Goal: Communication & Community: Answer question/provide support

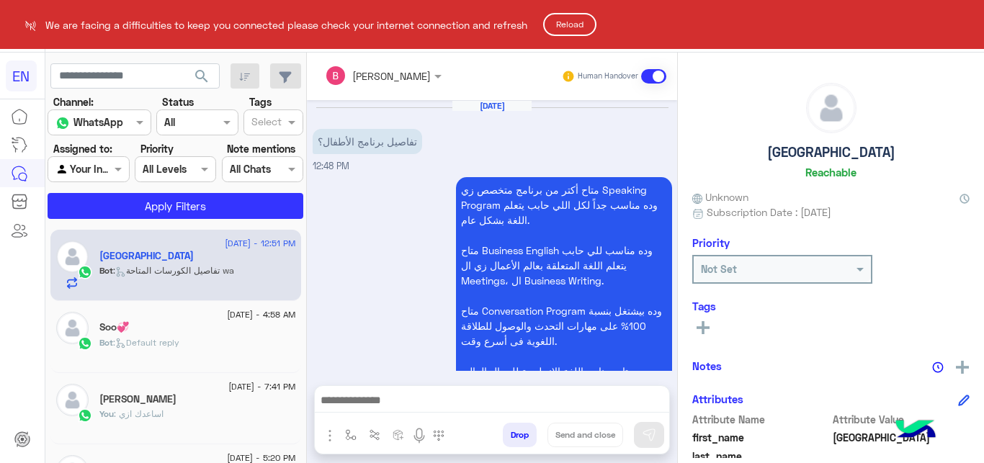
click at [575, 26] on button "Reload" at bounding box center [569, 24] width 53 height 23
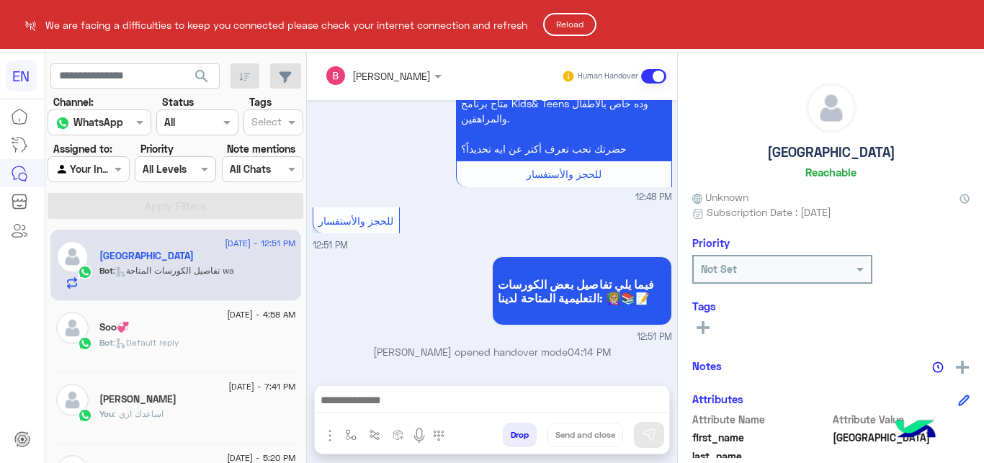
scroll to position [337, 0]
click at [591, 24] on button "Reload" at bounding box center [569, 24] width 53 height 23
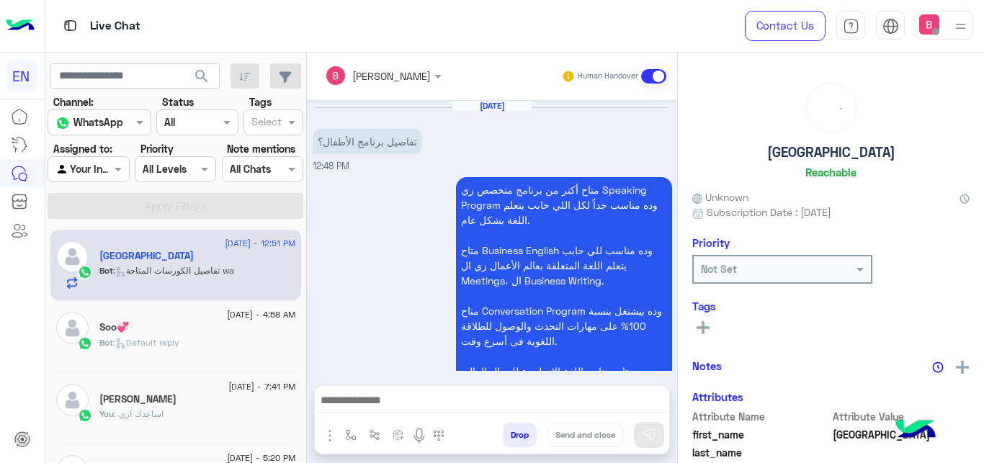
scroll to position [337, 0]
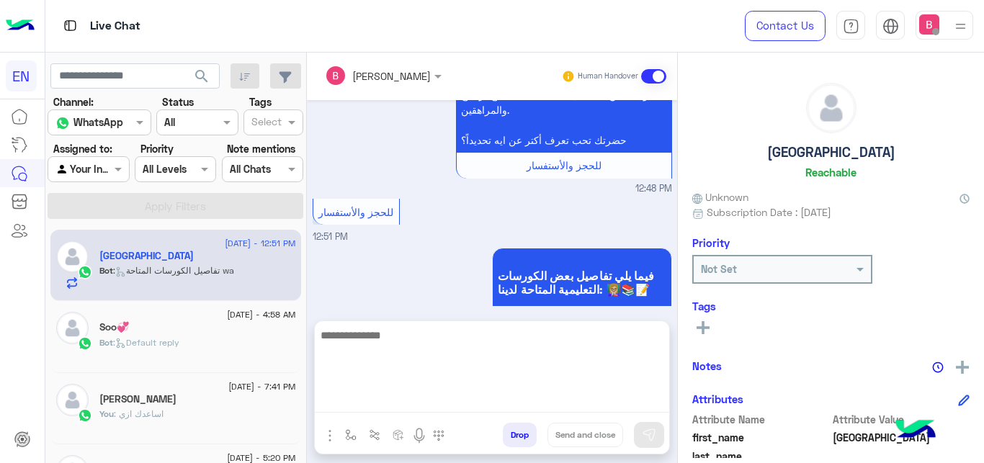
click at [556, 396] on textarea at bounding box center [492, 369] width 354 height 86
type textarea "*"
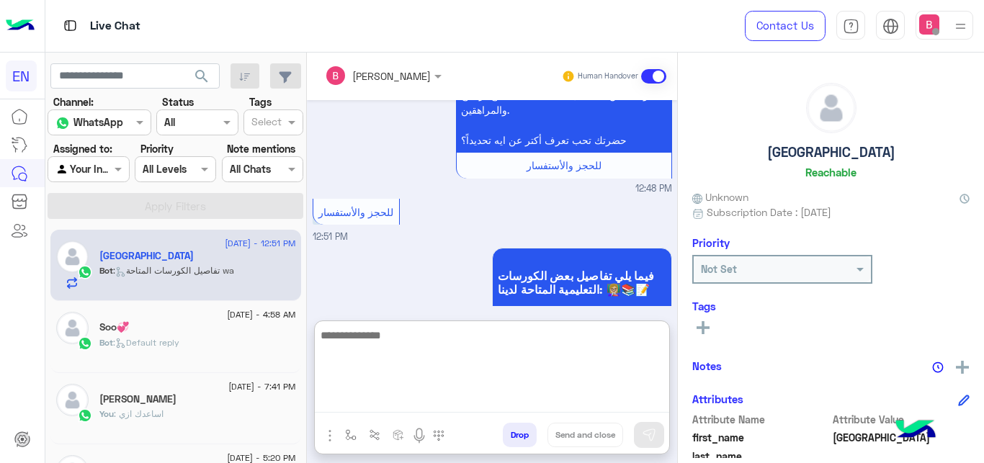
scroll to position [450, 0]
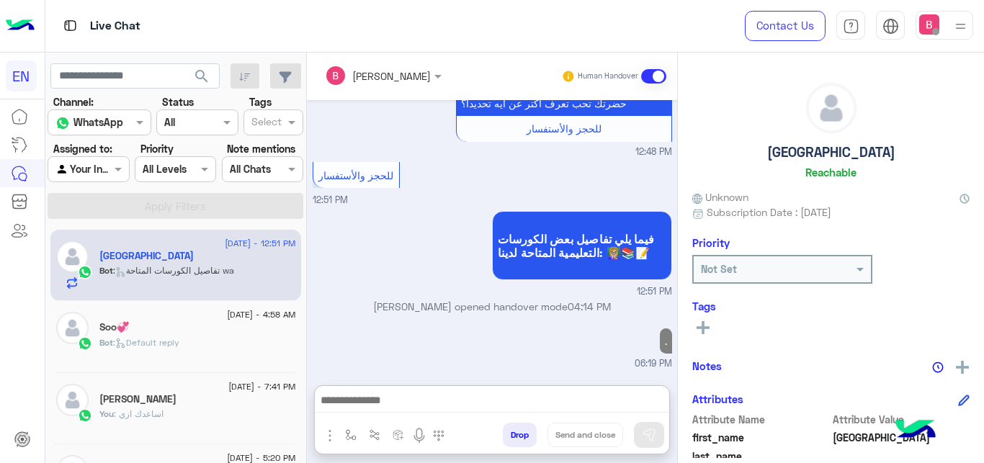
click at [108, 174] on div at bounding box center [88, 169] width 80 height 17
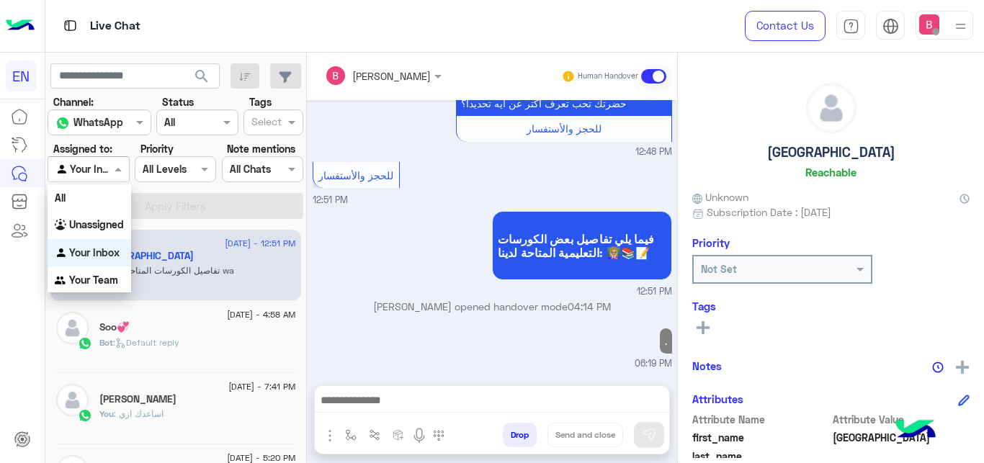
scroll to position [385, 0]
click at [104, 277] on b "Your Team" at bounding box center [93, 280] width 49 height 12
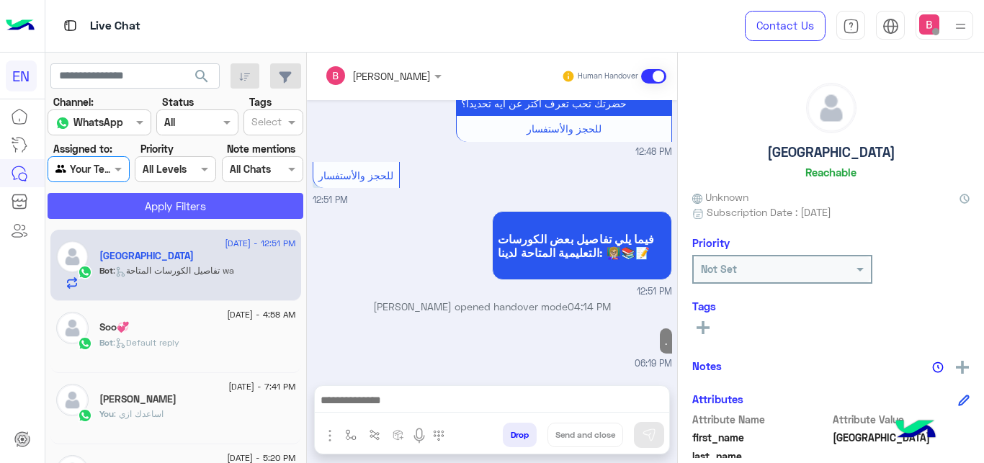
click at [162, 212] on button "Apply Filters" at bounding box center [176, 206] width 256 height 26
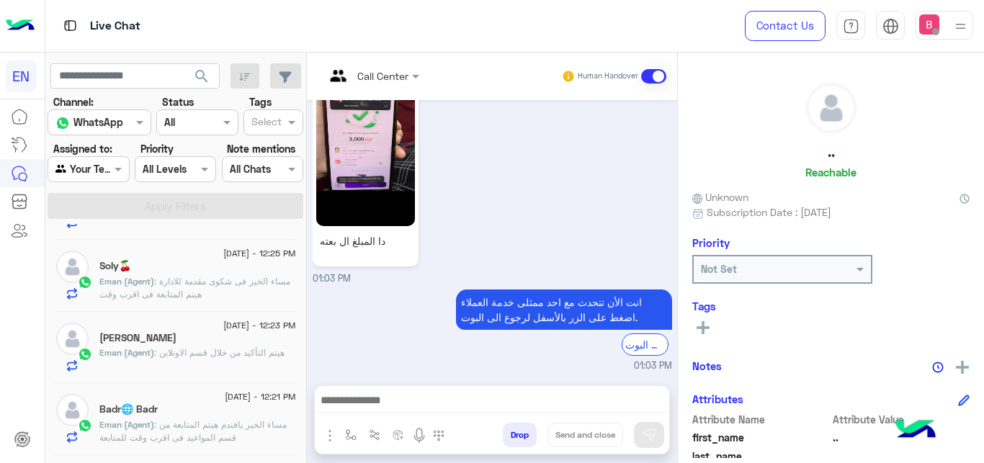
scroll to position [367, 0]
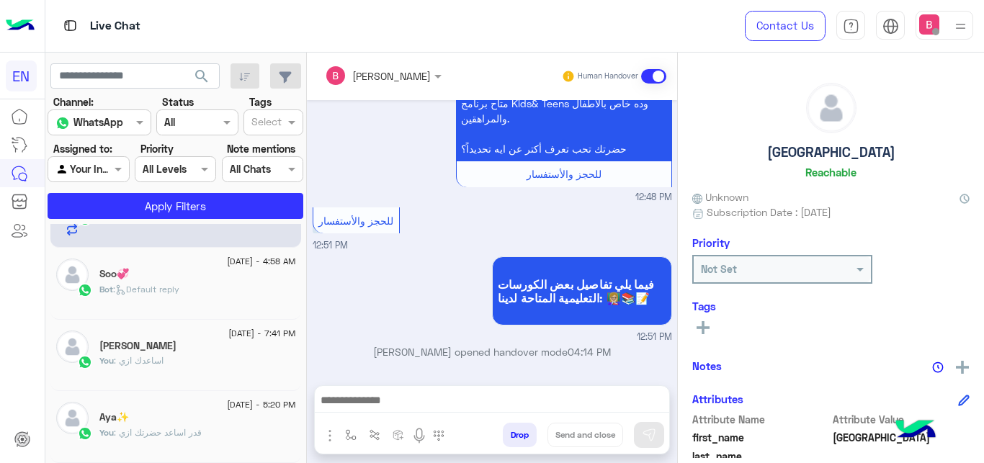
scroll to position [7, 0]
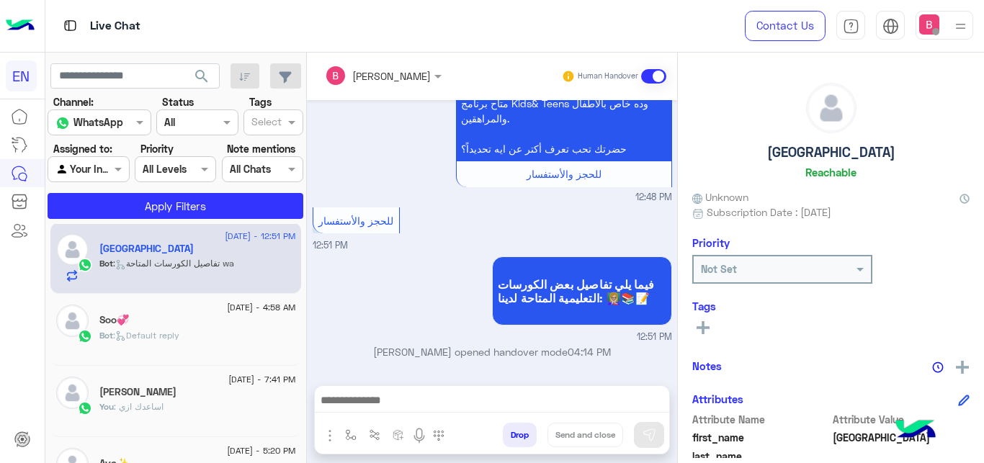
click at [84, 167] on input "text" at bounding box center [71, 169] width 33 height 15
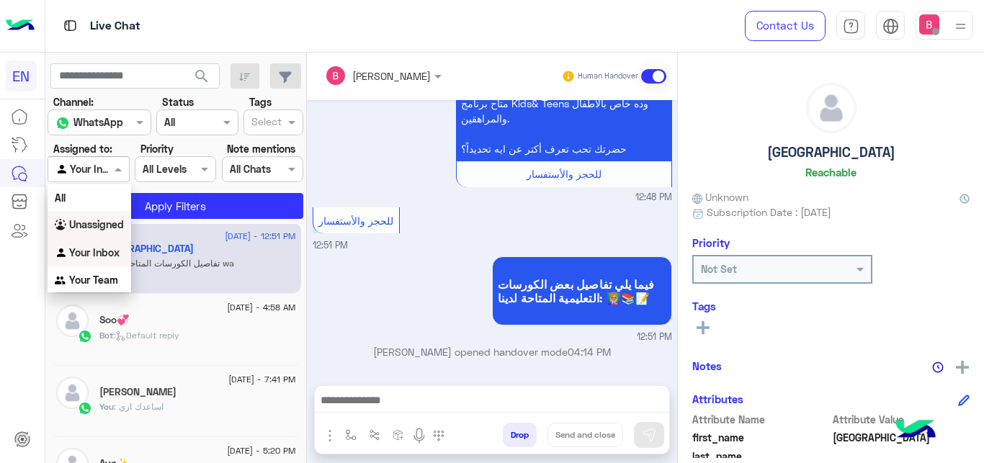
click at [82, 236] on div "Unassigned" at bounding box center [90, 225] width 84 height 28
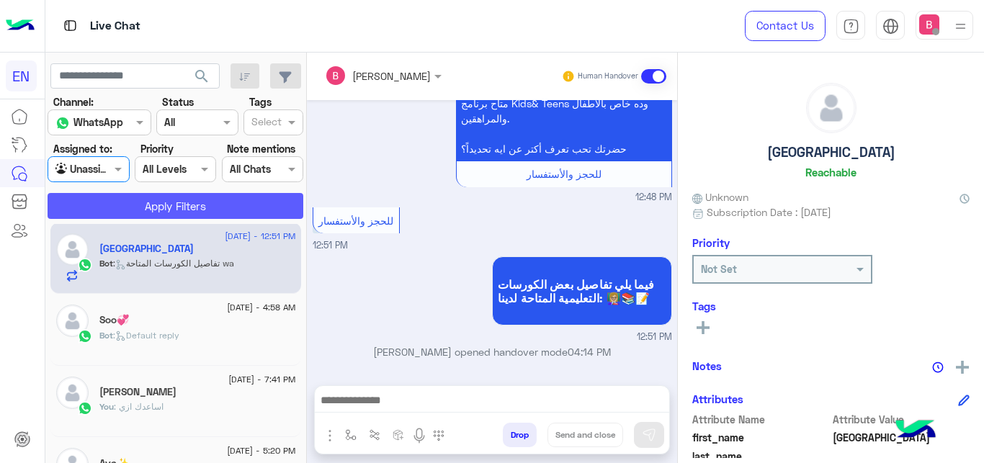
click at [152, 202] on button "Apply Filters" at bounding box center [176, 206] width 256 height 26
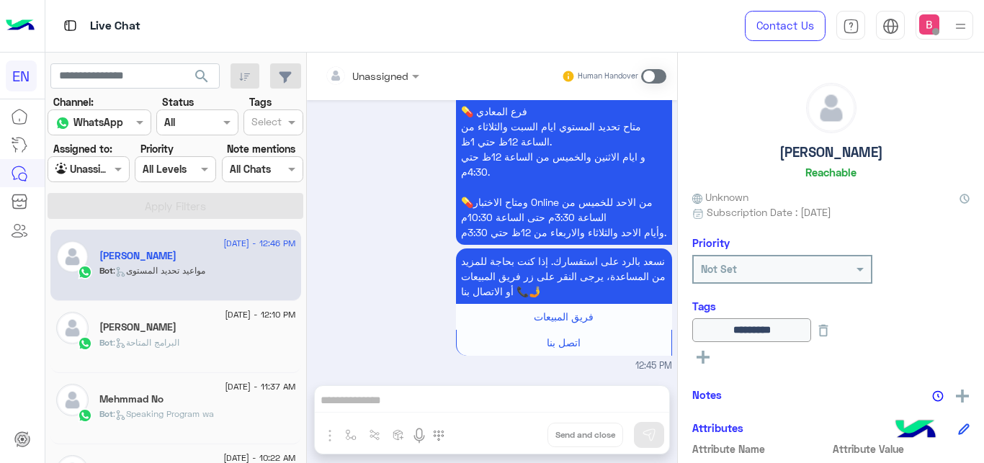
click at [145, 348] on span ": البرامج المتاحة" at bounding box center [146, 342] width 66 height 11
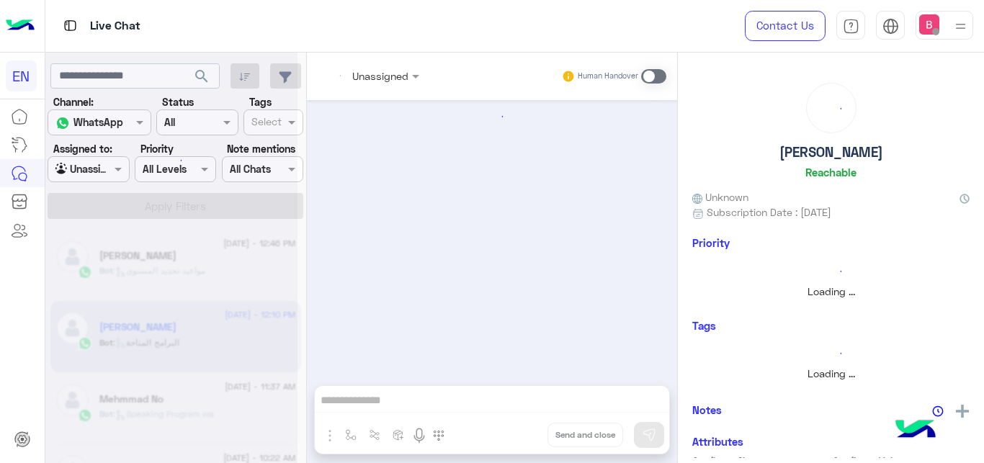
scroll to position [160, 0]
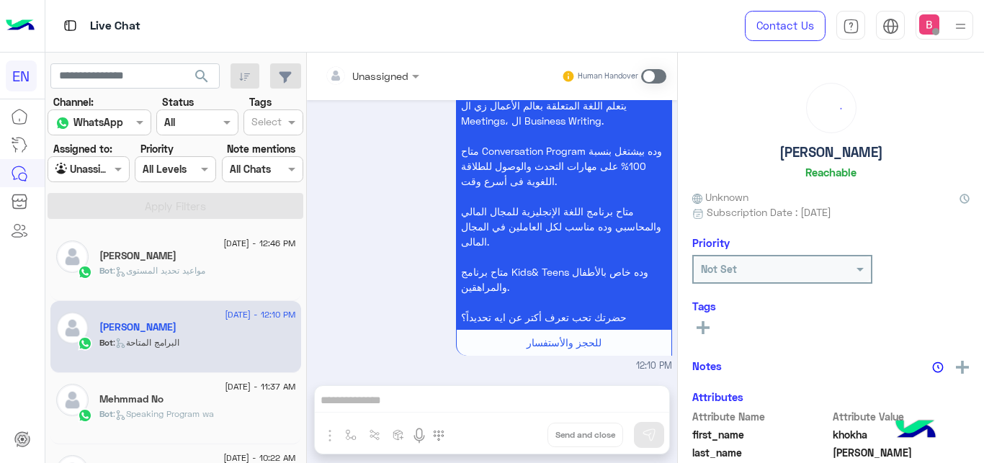
click at [651, 81] on span at bounding box center [653, 76] width 25 height 14
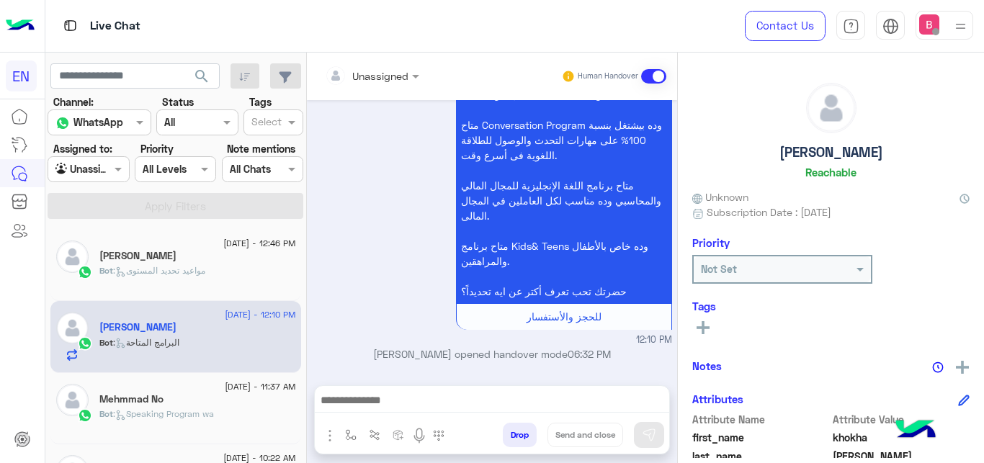
click at [395, 392] on div at bounding box center [492, 404] width 354 height 36
click at [391, 420] on div at bounding box center [492, 404] width 354 height 36
drag, startPoint x: 403, startPoint y: 414, endPoint x: 408, endPoint y: 406, distance: 10.0
click at [405, 411] on div at bounding box center [492, 404] width 354 height 36
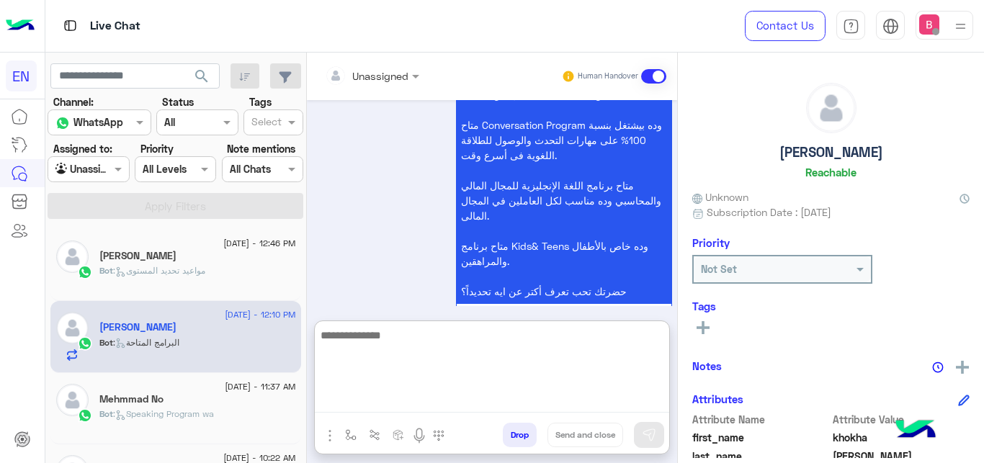
click at [409, 405] on textarea at bounding box center [492, 369] width 354 height 86
click at [416, 400] on textarea at bounding box center [492, 369] width 354 height 86
type textarea "*"
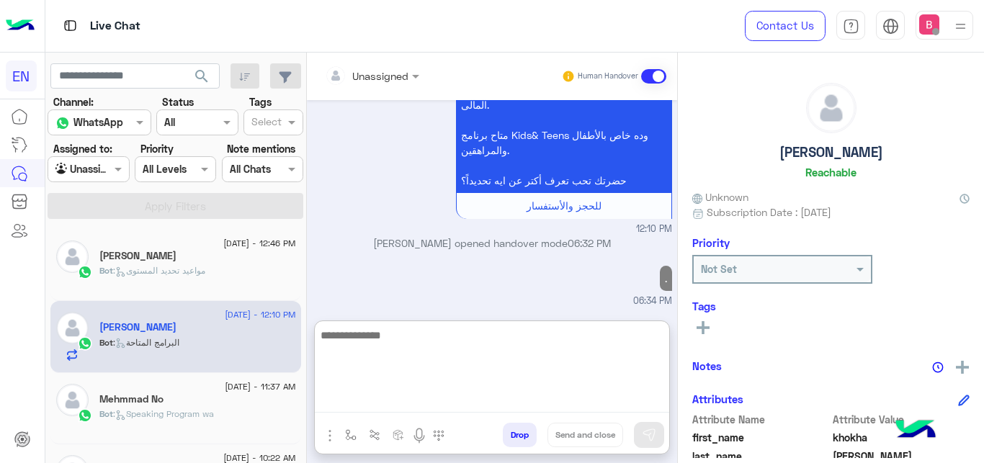
click at [367, 356] on textarea at bounding box center [492, 369] width 354 height 86
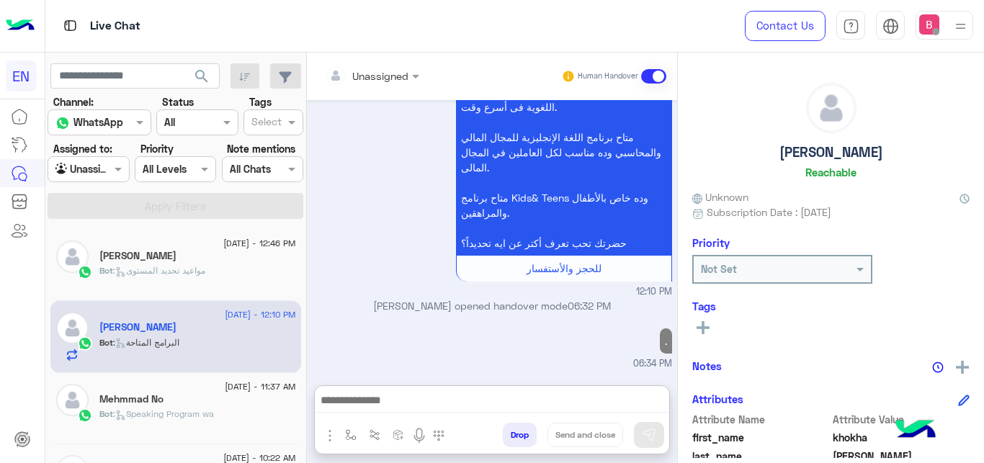
click at [106, 170] on div at bounding box center [88, 169] width 80 height 17
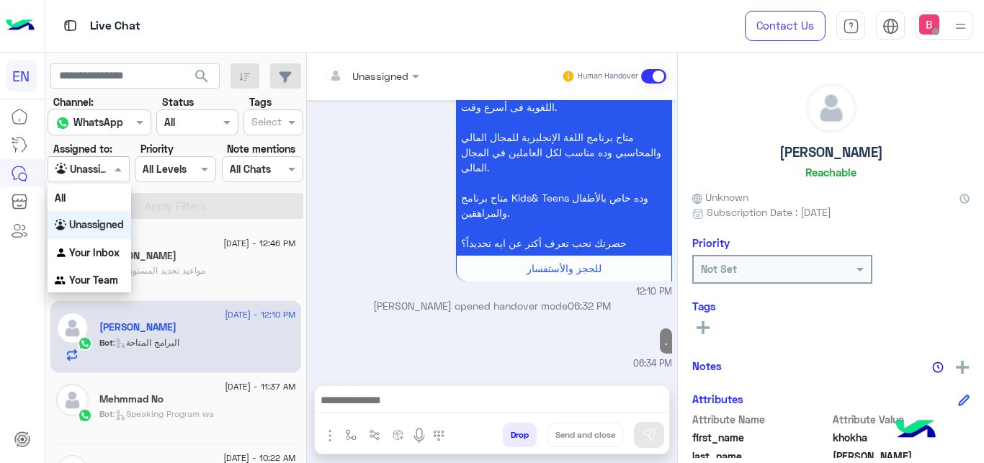
scroll to position [232, 0]
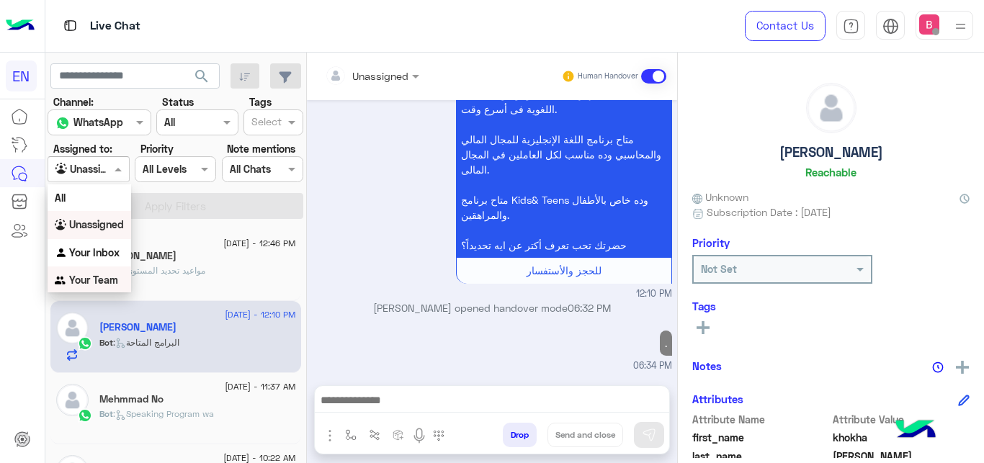
click at [82, 277] on b "Your Team" at bounding box center [93, 280] width 49 height 12
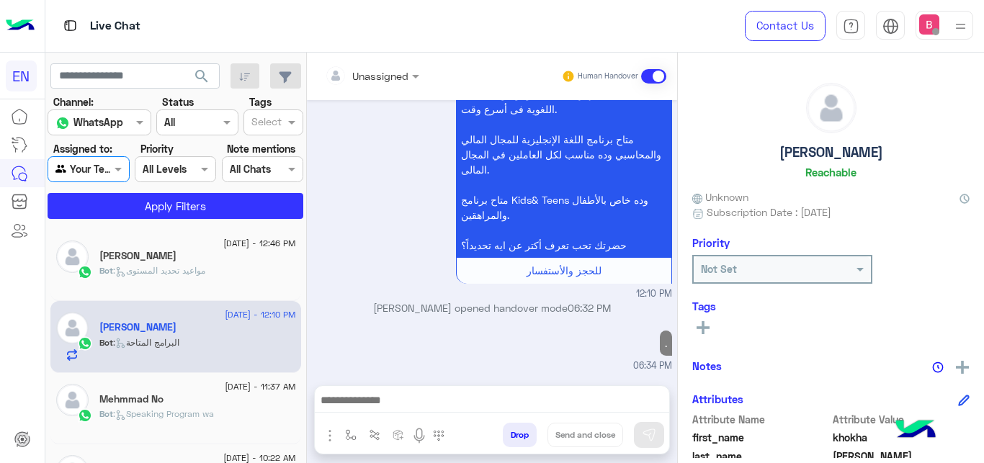
click at [149, 220] on app-inbox-users-filters "search Channel: Channel WhatsApp Status Channel All Tags Select Assigned to: Ag…" at bounding box center [175, 139] width 261 height 172
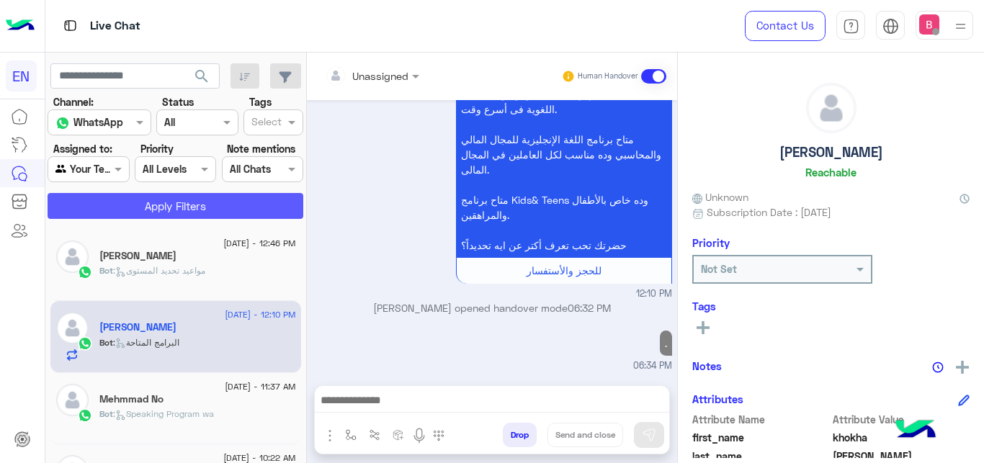
click at [161, 205] on button "Apply Filters" at bounding box center [176, 206] width 256 height 26
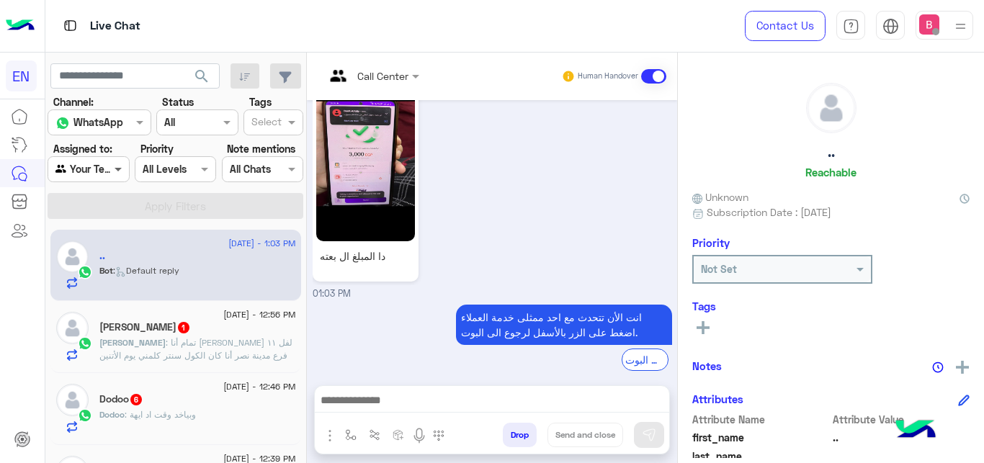
click at [122, 165] on span at bounding box center [120, 168] width 18 height 15
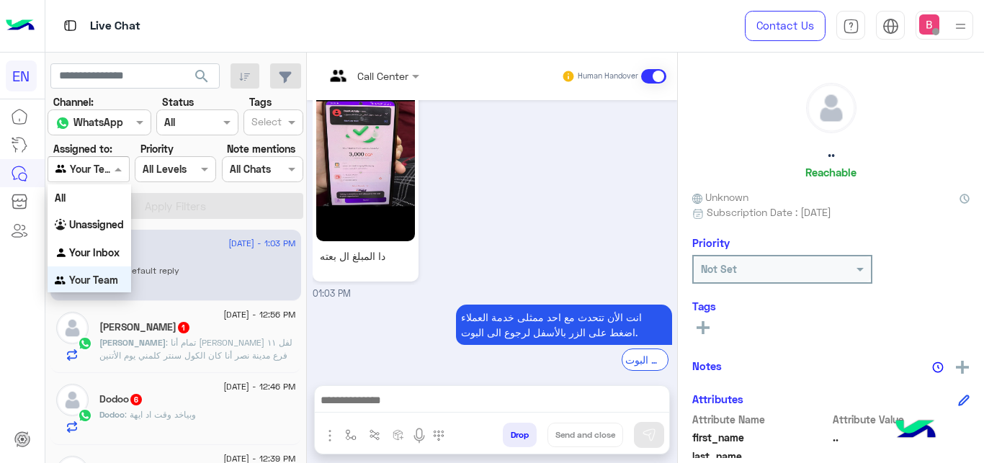
scroll to position [3, 0]
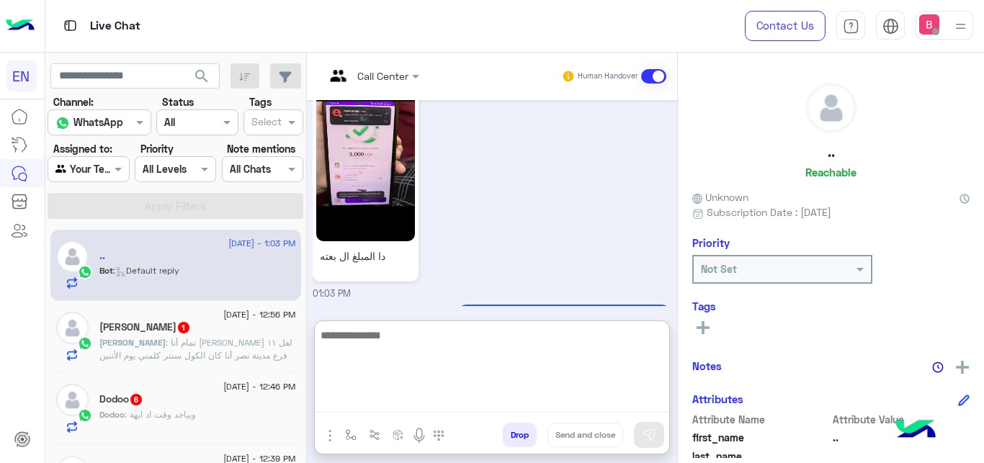
click at [400, 394] on textarea at bounding box center [492, 369] width 354 height 86
click at [393, 388] on textarea at bounding box center [492, 369] width 354 height 86
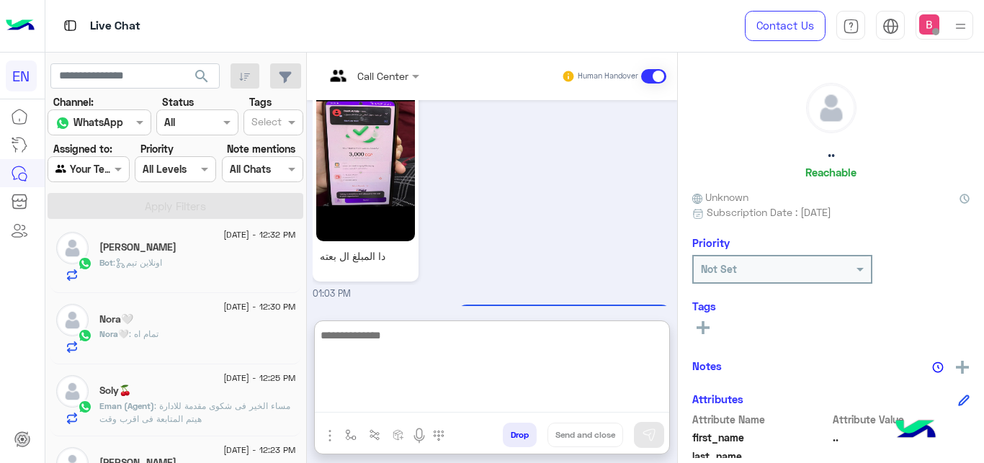
scroll to position [220, 0]
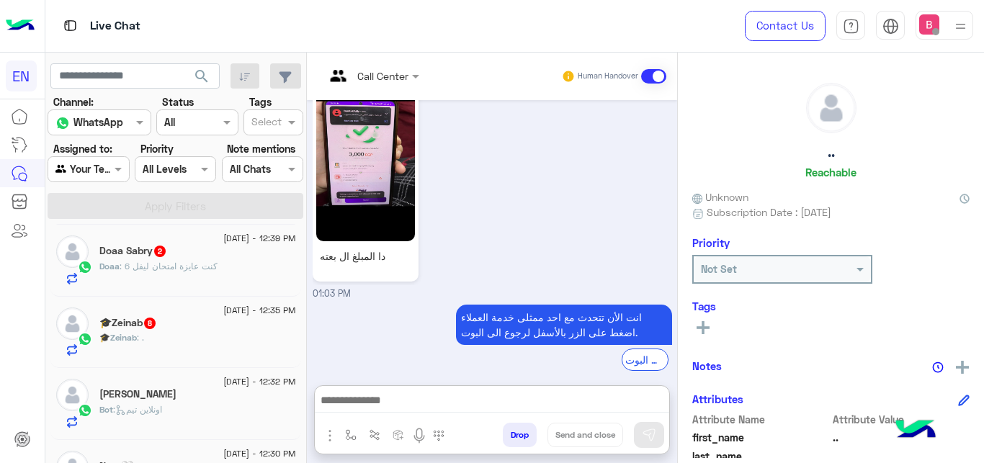
click at [215, 345] on div "🎓Zeinab : ." at bounding box center [197, 343] width 197 height 25
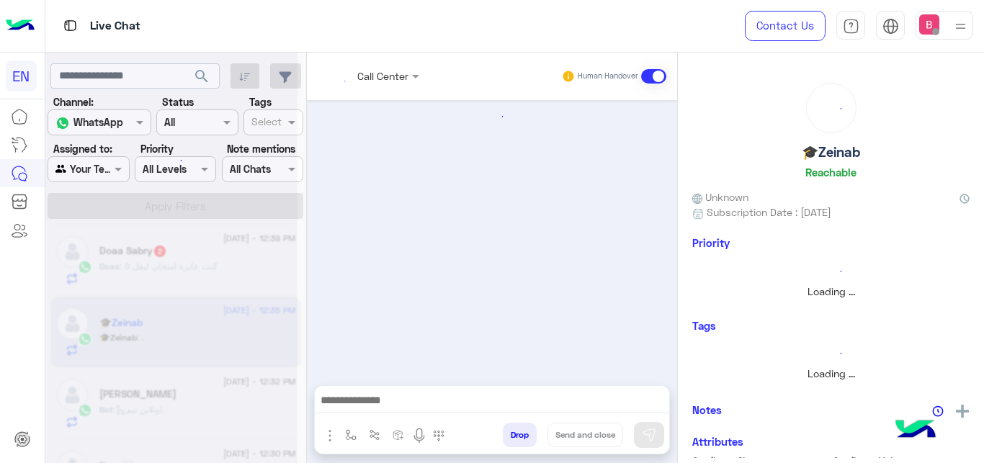
click at [218, 340] on div at bounding box center [171, 237] width 252 height 463
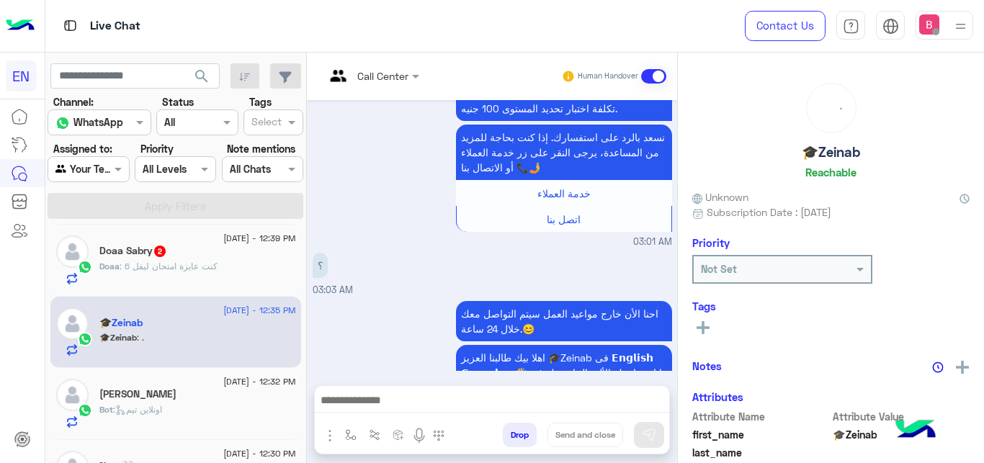
scroll to position [784, 0]
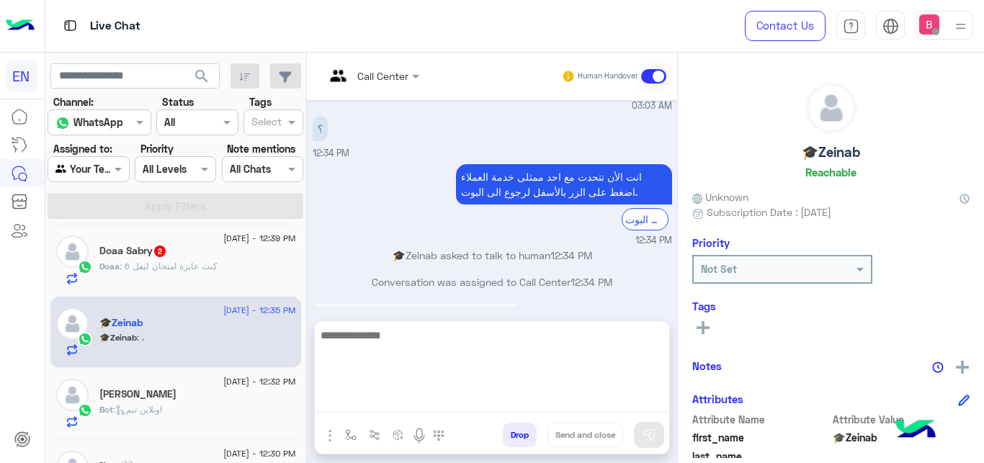
click at [416, 412] on textarea at bounding box center [492, 369] width 354 height 86
type textarea "*"
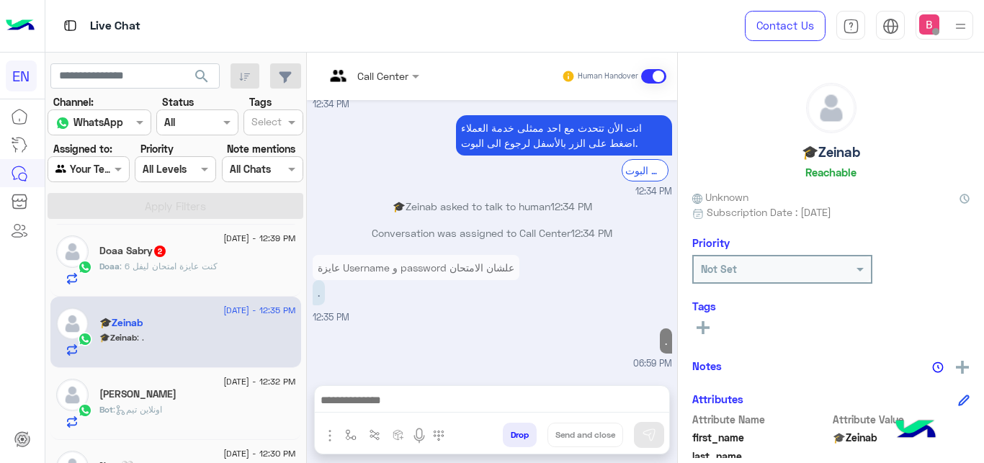
scroll to position [830, 0]
